Goal: Task Accomplishment & Management: Use online tool/utility

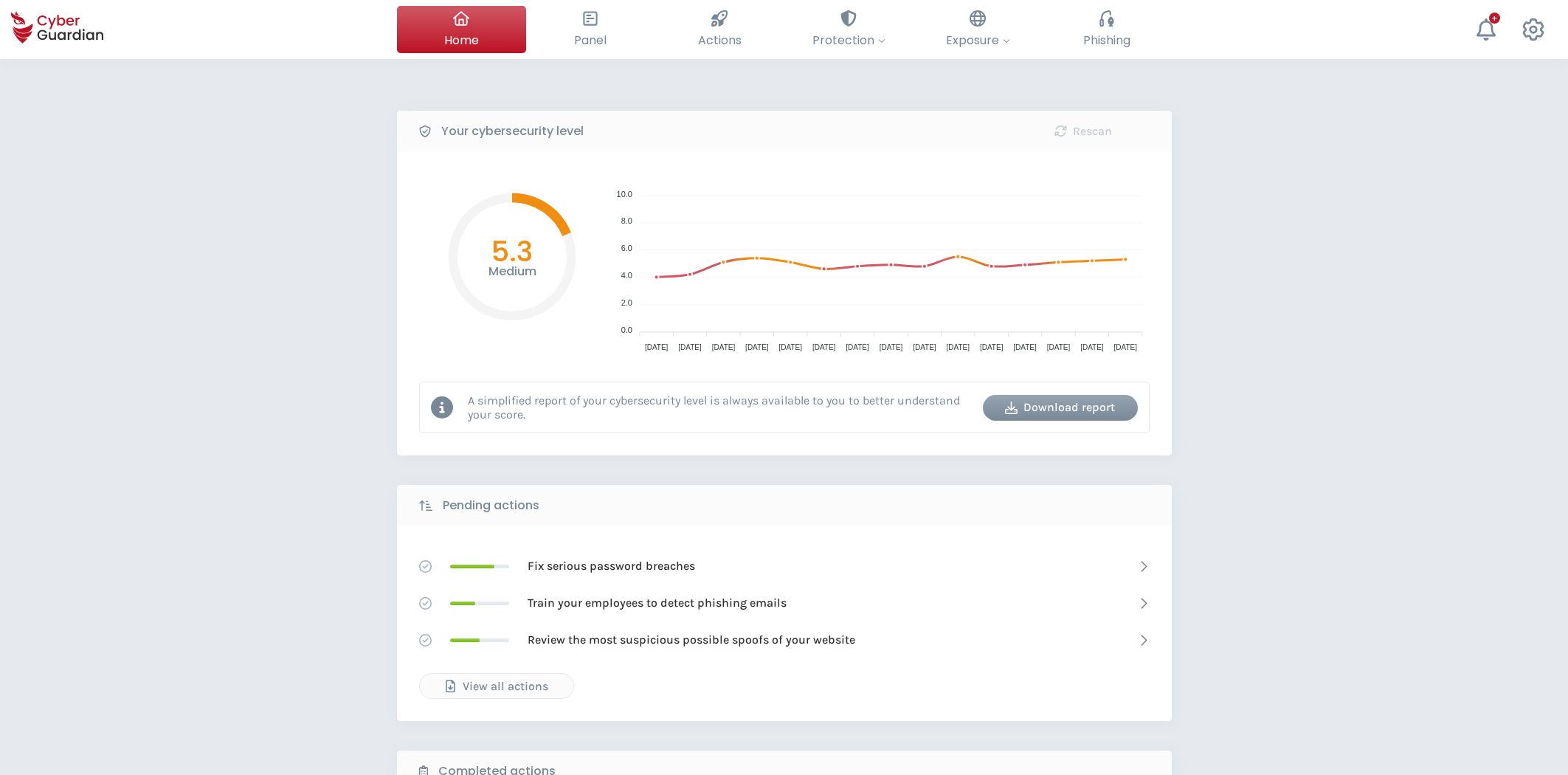
select select "English"
click at [1089, 21] on button "Phishing Train your employees to detect and avoid phishing emails" at bounding box center [1106, 29] width 129 height 47
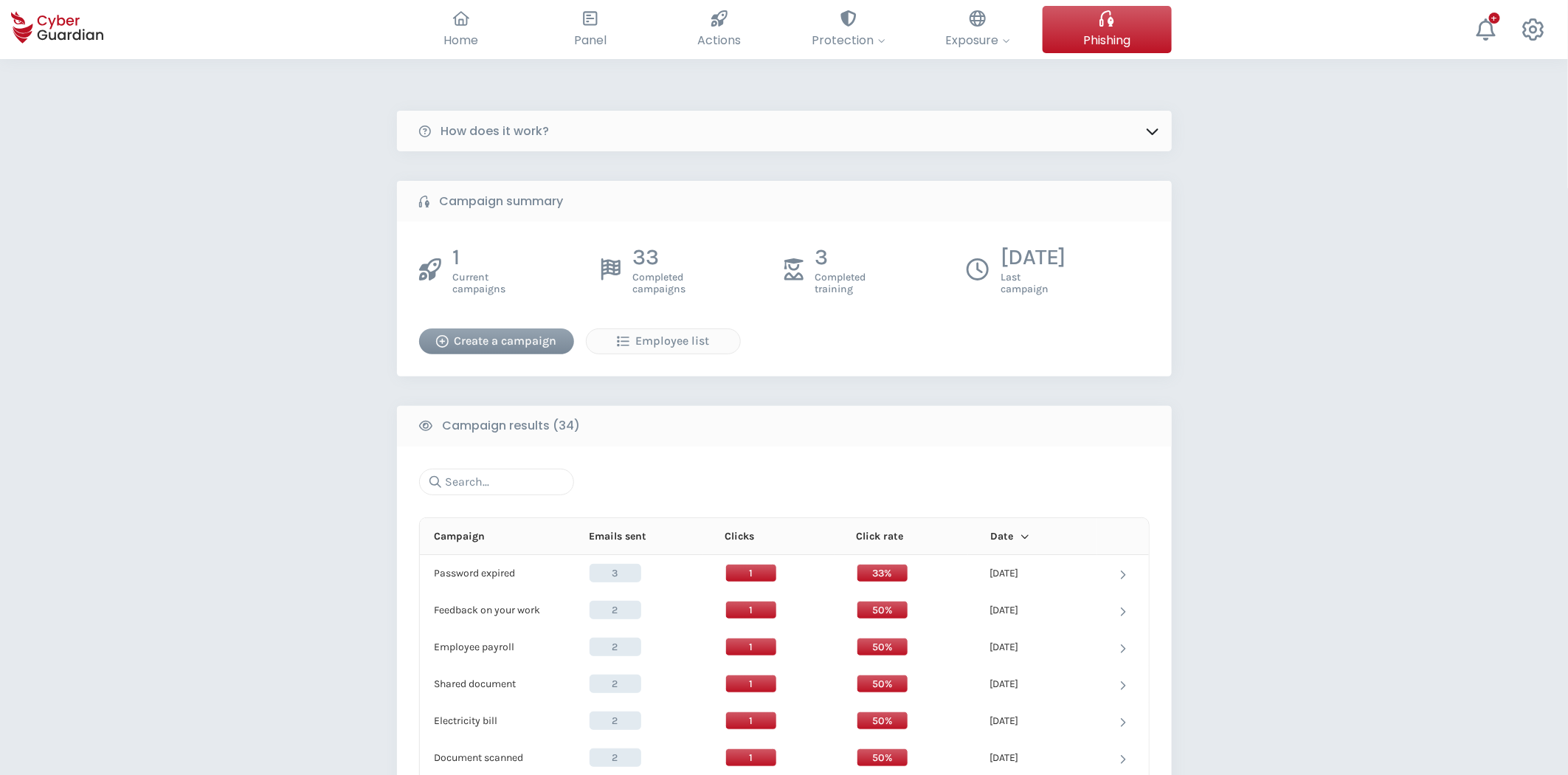
click at [510, 345] on div "Create a campaign" at bounding box center [496, 341] width 133 height 18
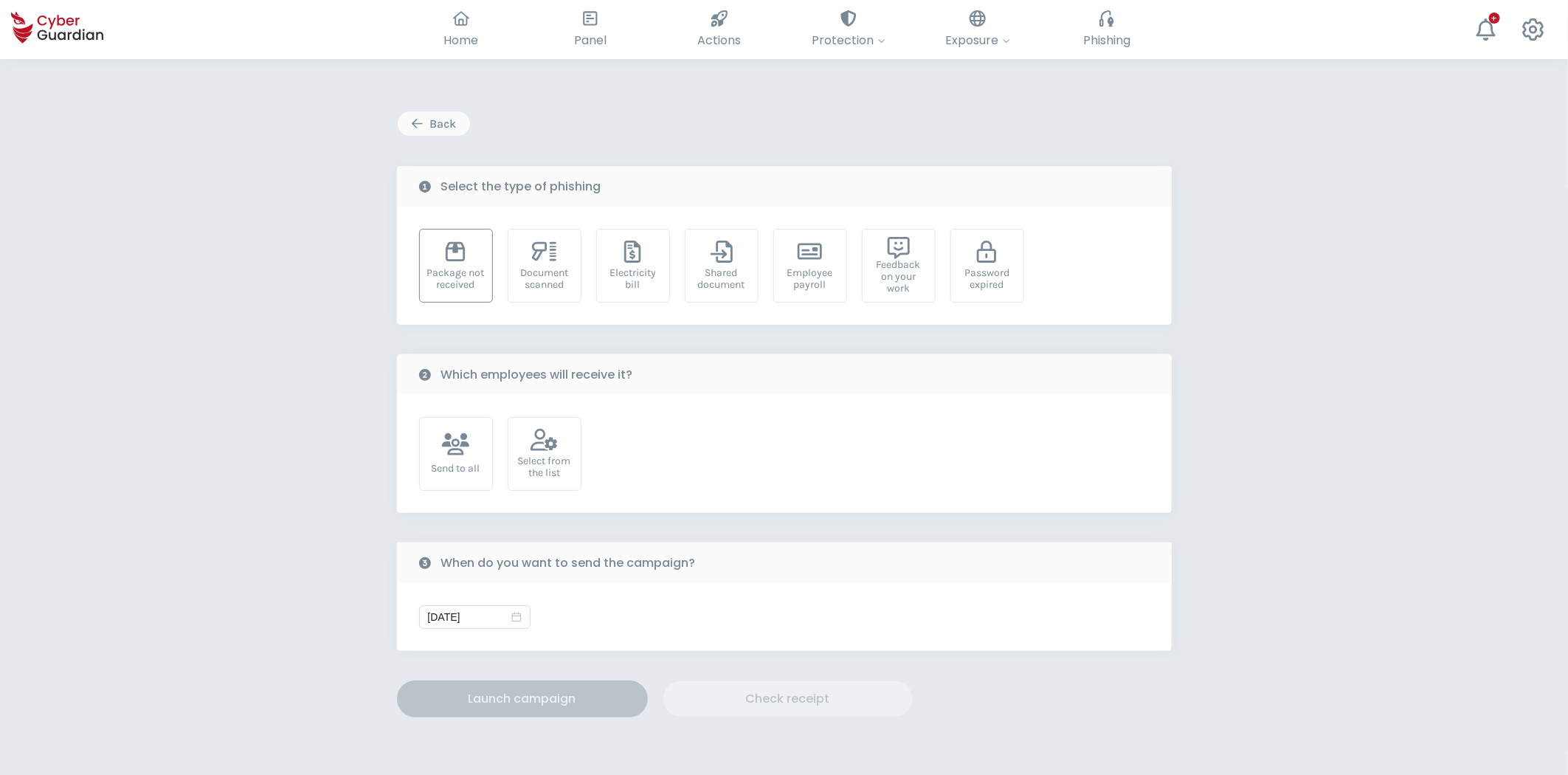
click at [453, 273] on div "Package not received" at bounding box center [456, 279] width 57 height 24
click at [527, 459] on div "Select from the list" at bounding box center [544, 467] width 57 height 24
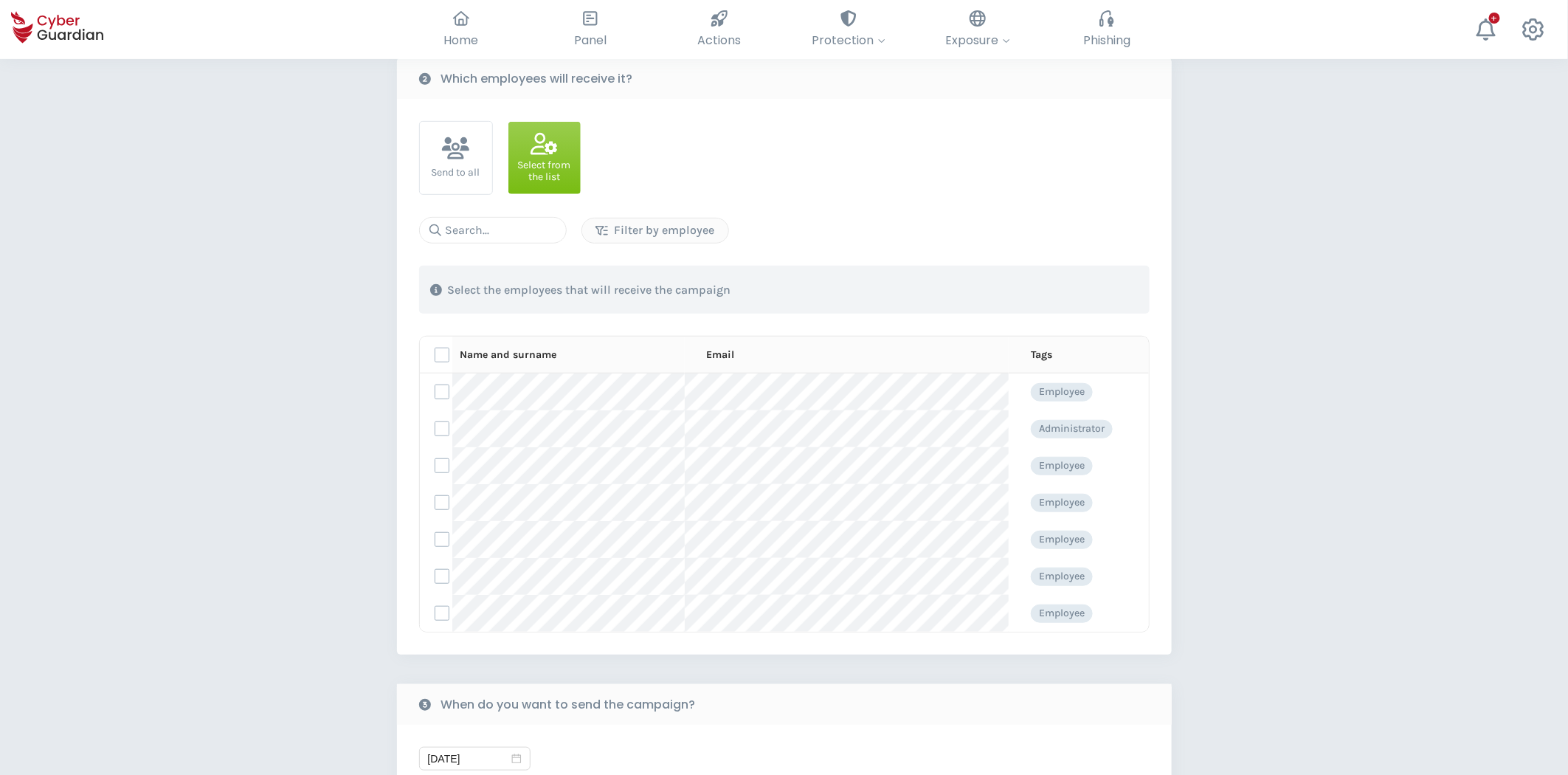
scroll to position [410, 0]
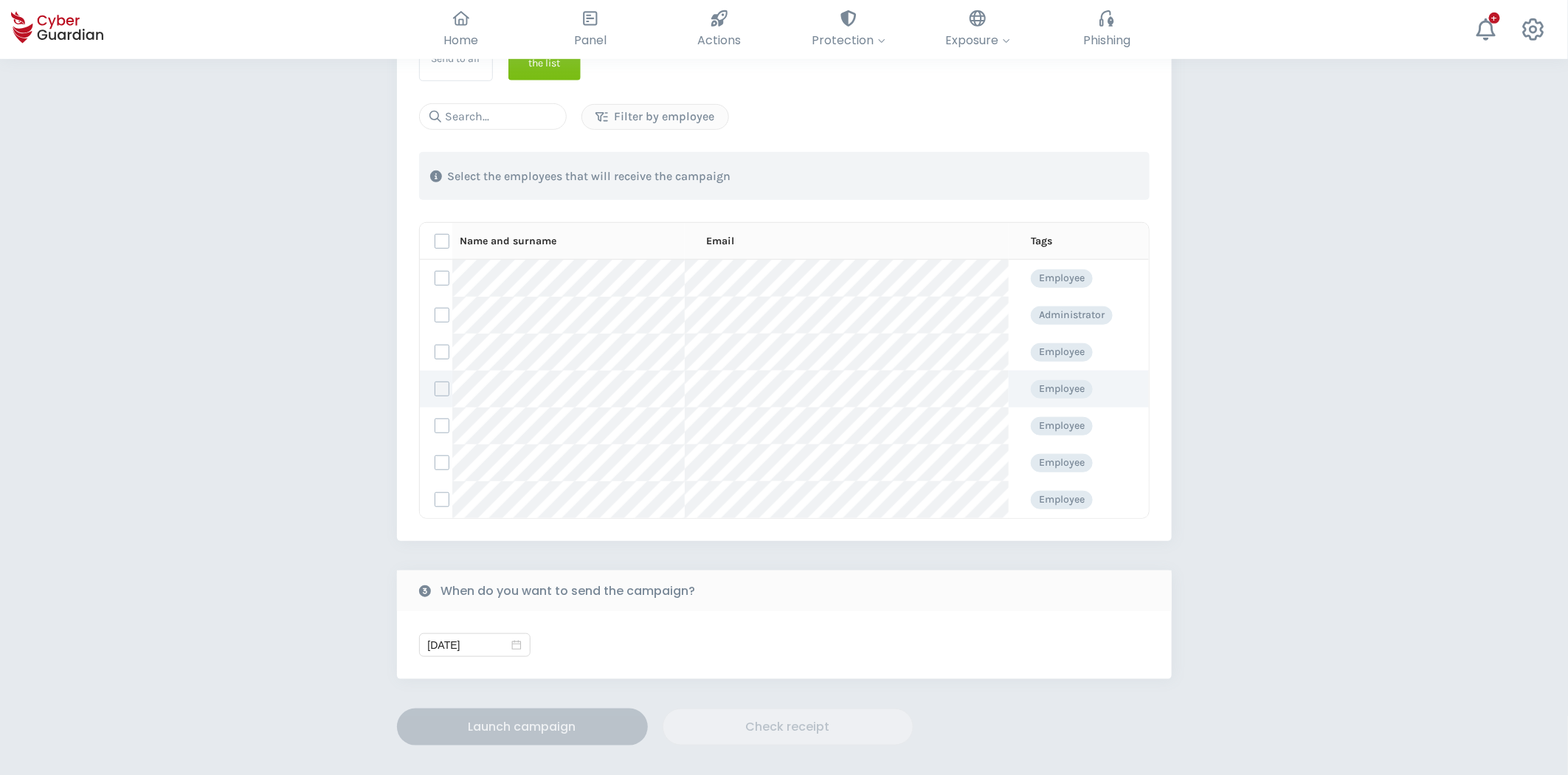
click at [440, 389] on label at bounding box center [442, 389] width 15 height 15
click at [435, 389] on input "checkbox" at bounding box center [435, 389] width 0 height 13
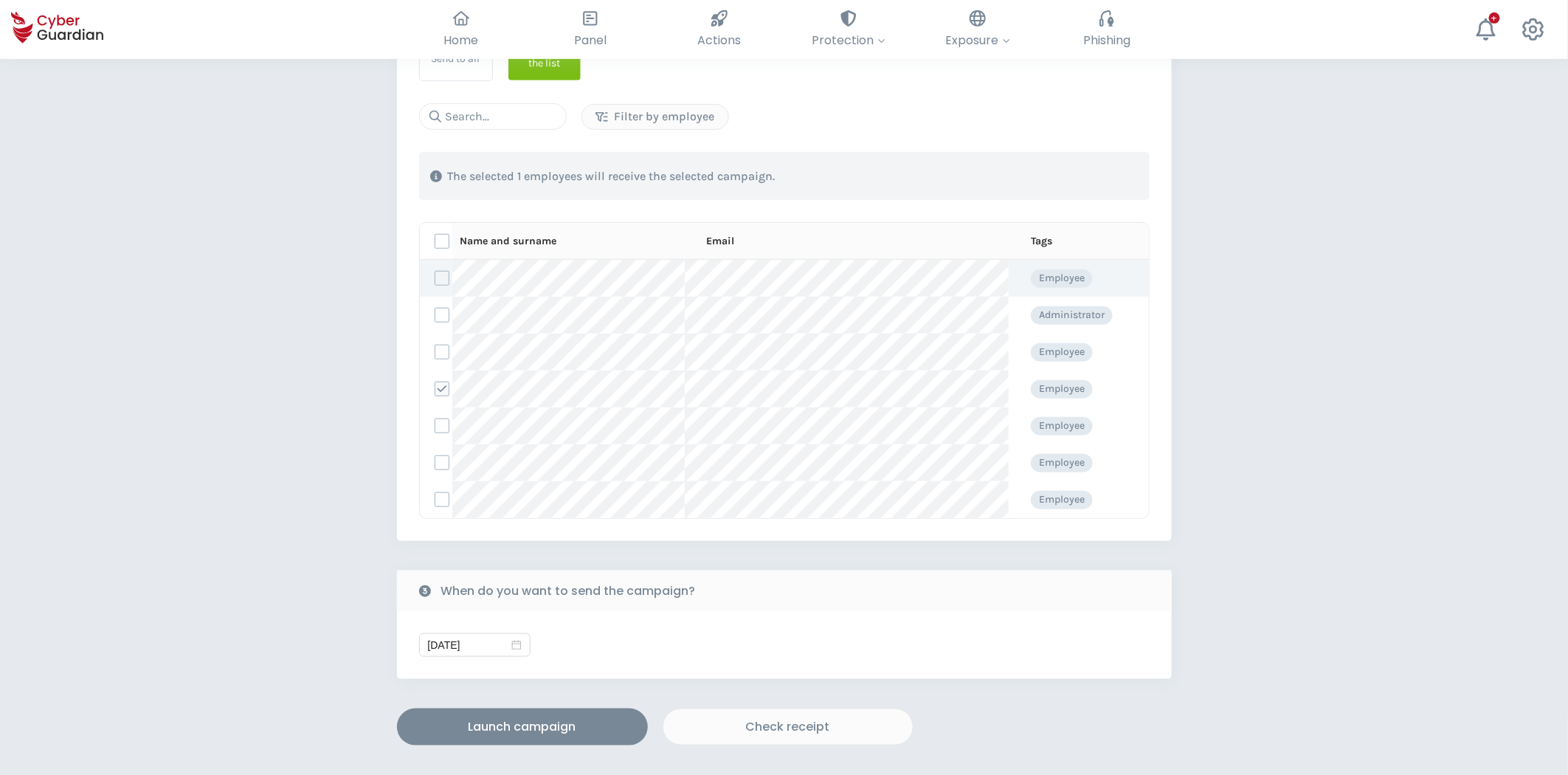
click at [441, 274] on label at bounding box center [442, 279] width 15 height 15
click at [435, 274] on input "checkbox" at bounding box center [435, 279] width 0 height 13
click at [515, 716] on button "Launch campaign" at bounding box center [522, 727] width 251 height 37
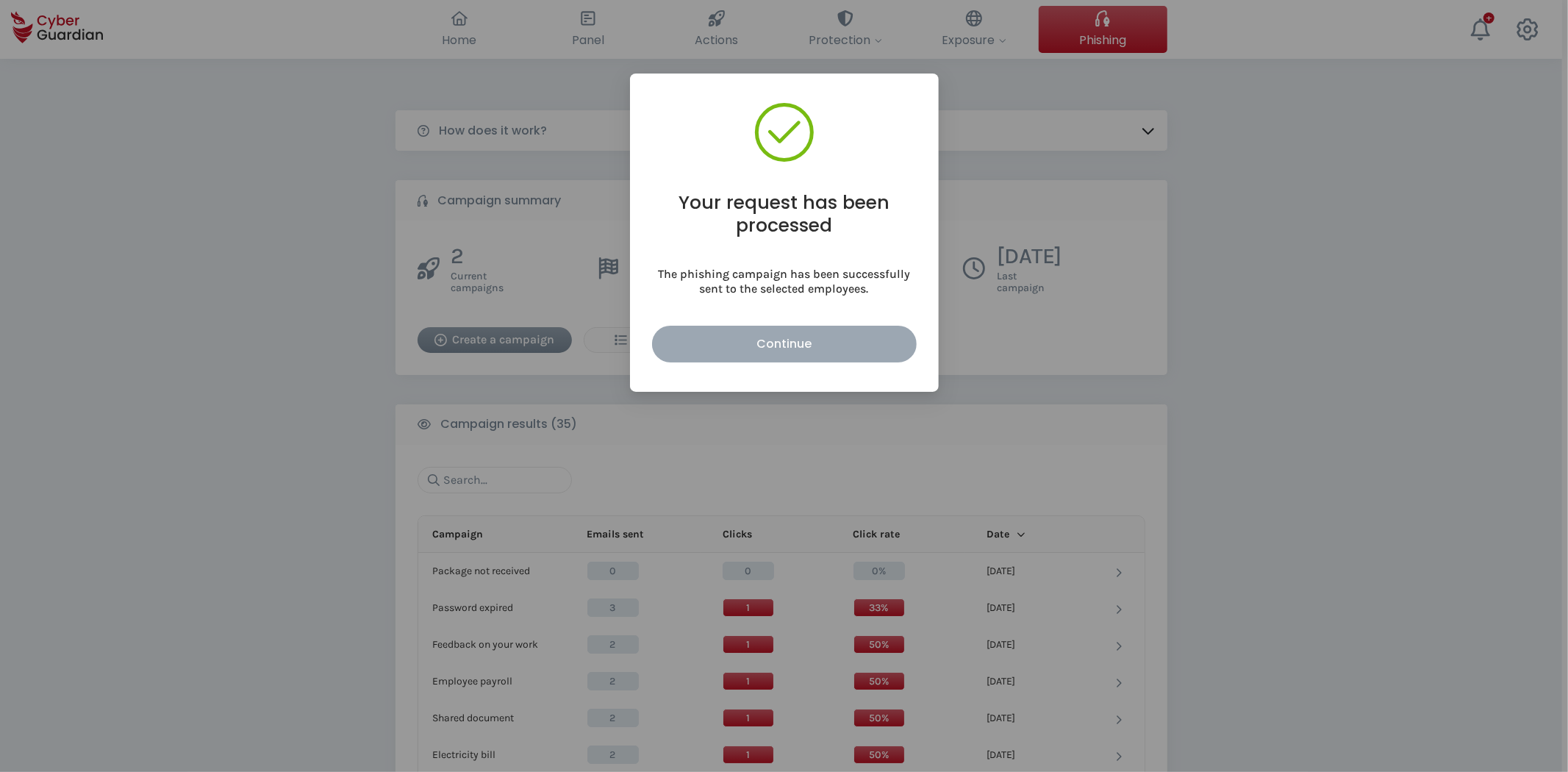
click at [846, 334] on div "Continue" at bounding box center [784, 344] width 242 height 18
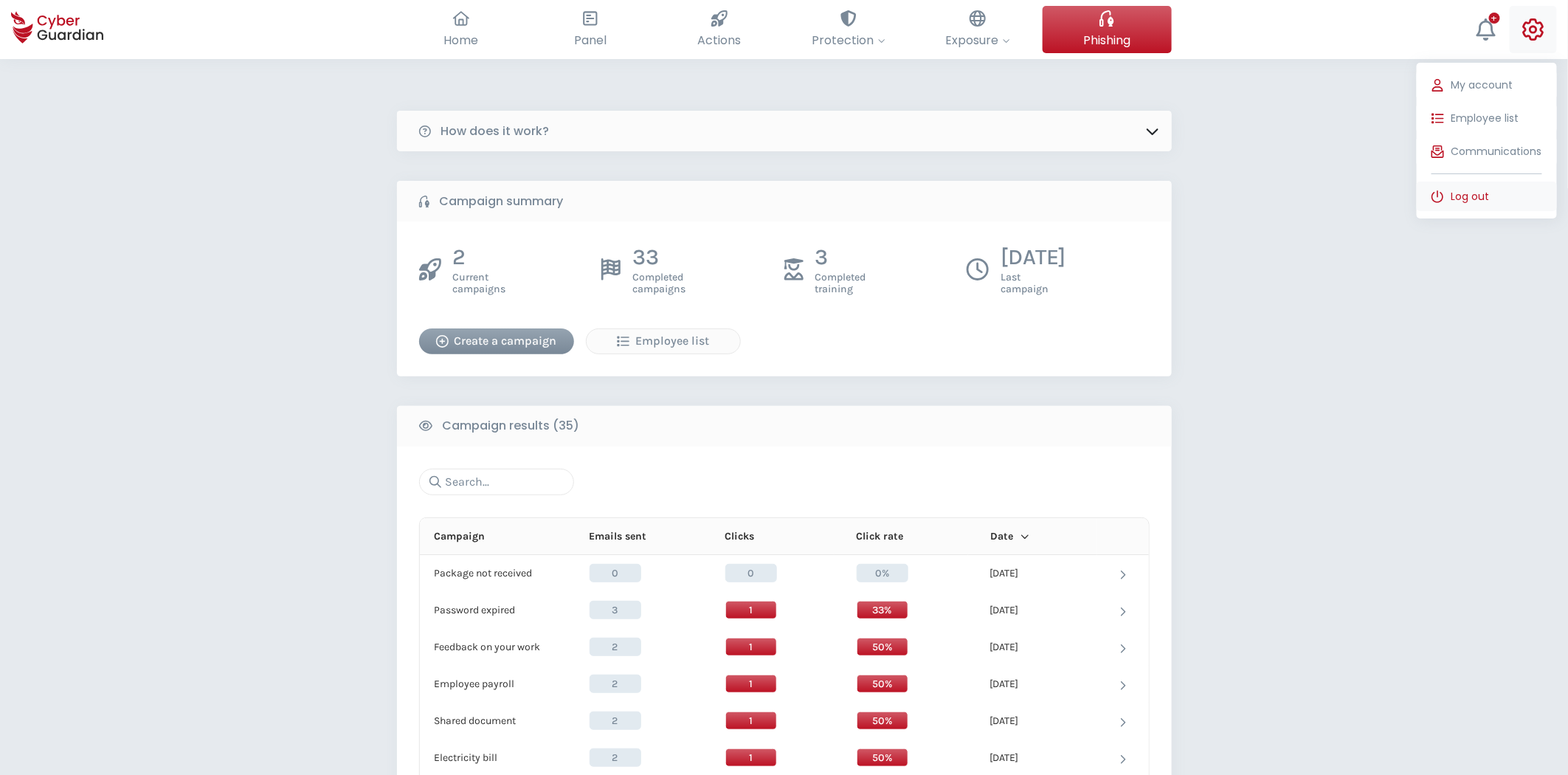
click at [1490, 194] on span "Log out" at bounding box center [1470, 197] width 39 height 15
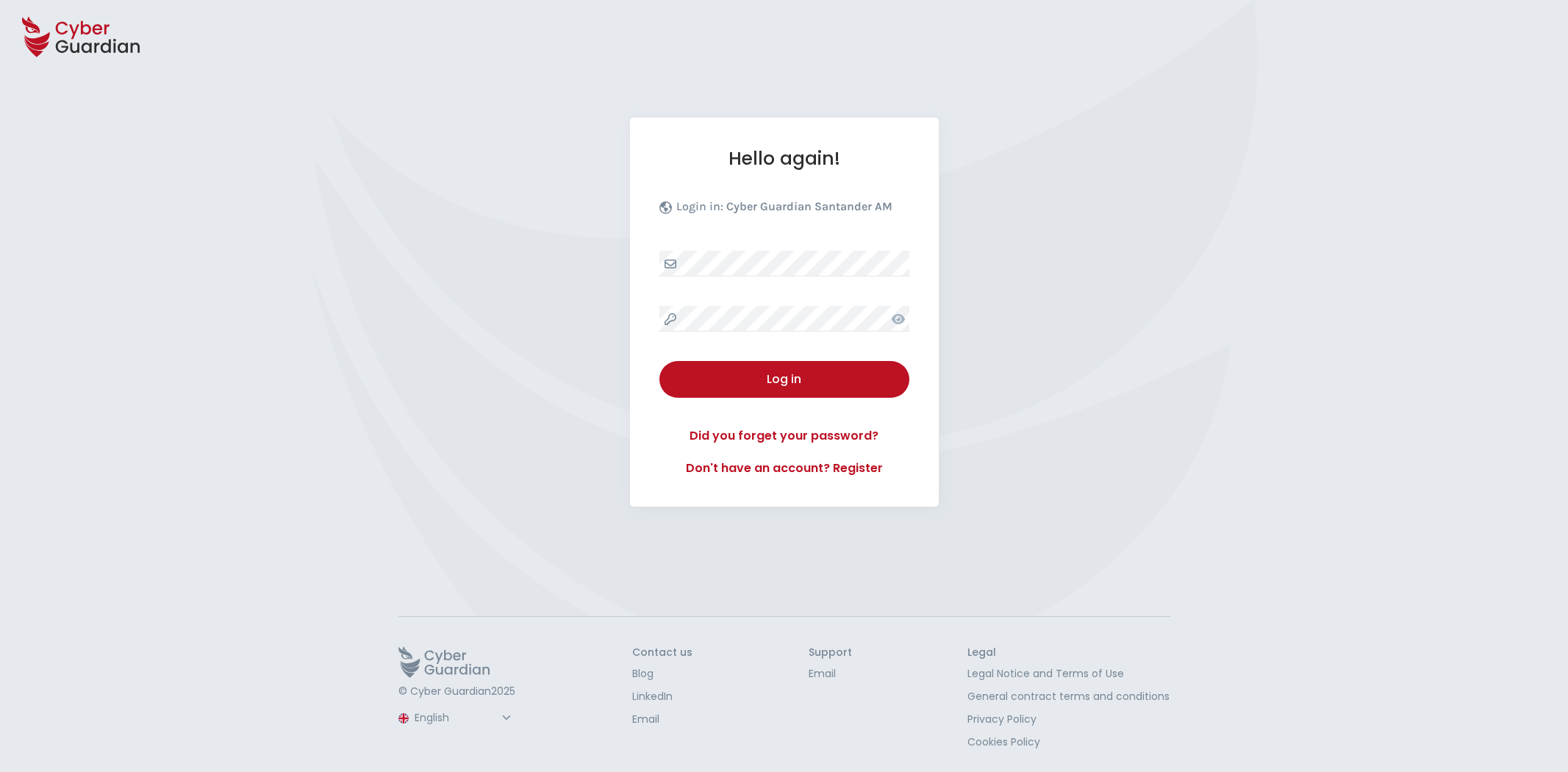
select select "English"
